Goal: Transaction & Acquisition: Purchase product/service

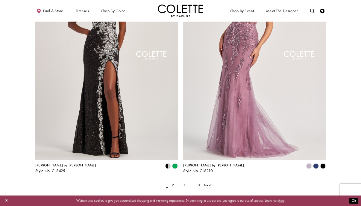
scroll to position [821, 0]
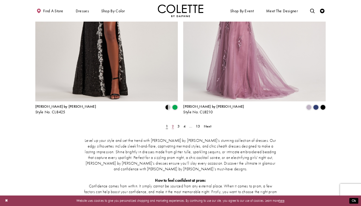
click at [172, 124] on span "2" at bounding box center [173, 126] width 2 height 5
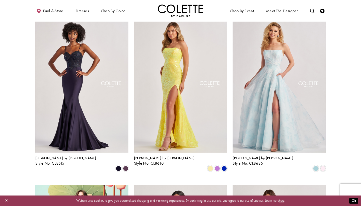
scroll to position [342, 0]
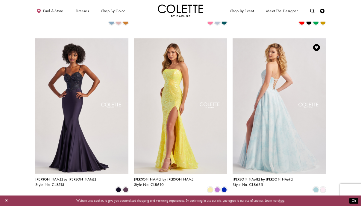
click at [299, 76] on img "Visit Colette by Daphne Style No. CL8635 Page" at bounding box center [279, 105] width 93 height 135
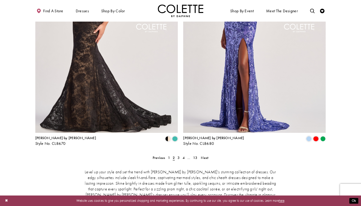
scroll to position [793, 0]
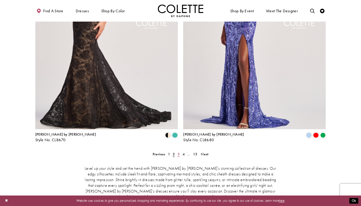
click at [180, 151] on link "3" at bounding box center [178, 154] width 5 height 7
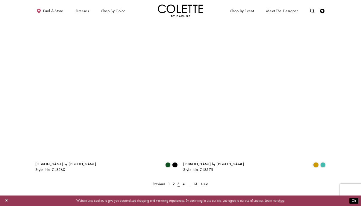
scroll to position [785, 0]
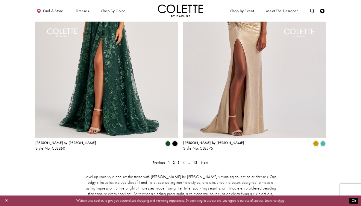
click at [183, 160] on span "4" at bounding box center [184, 162] width 2 height 5
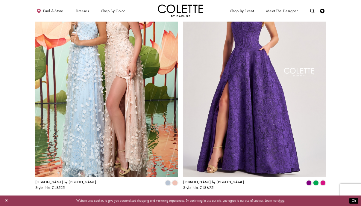
scroll to position [765, 0]
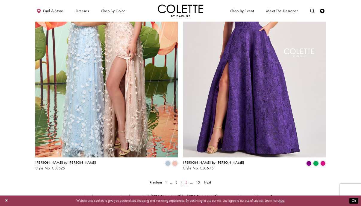
click at [187, 180] on span "5" at bounding box center [186, 182] width 2 height 5
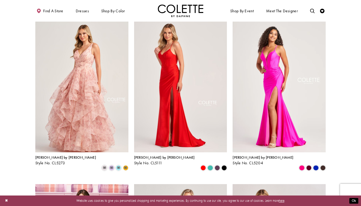
scroll to position [179, 0]
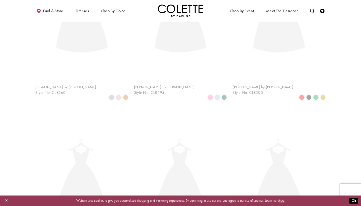
scroll to position [24, 0]
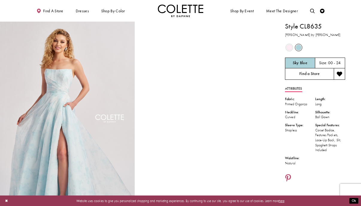
click at [292, 73] on link "Find a Store" at bounding box center [309, 73] width 49 height 11
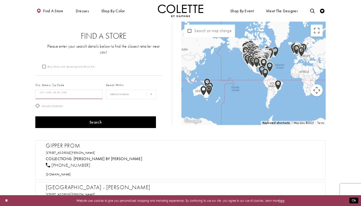
click at [73, 90] on input "City, State, or ZIP Code" at bounding box center [68, 95] width 67 height 10
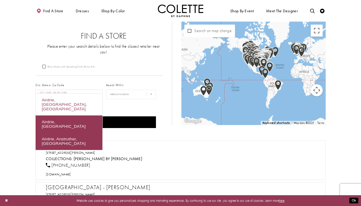
click at [62, 100] on div "Airdrie, AB, Canada" at bounding box center [69, 104] width 67 height 22
type input "**********"
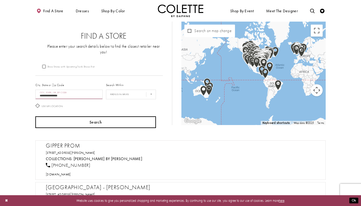
click at [66, 119] on button "Search" at bounding box center [95, 122] width 121 height 12
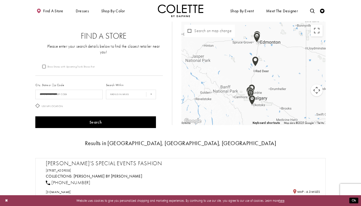
click at [254, 73] on div "Map with store locations" at bounding box center [326, 73] width 144 height 0
click at [268, 54] on button "Close" at bounding box center [261, 53] width 14 height 14
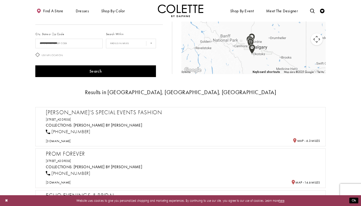
scroll to position [56, 0]
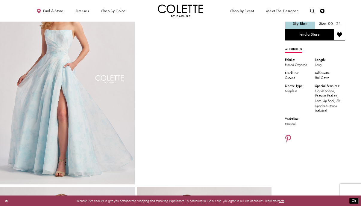
scroll to position [39, 0]
